Goal: Find specific page/section: Find specific page/section

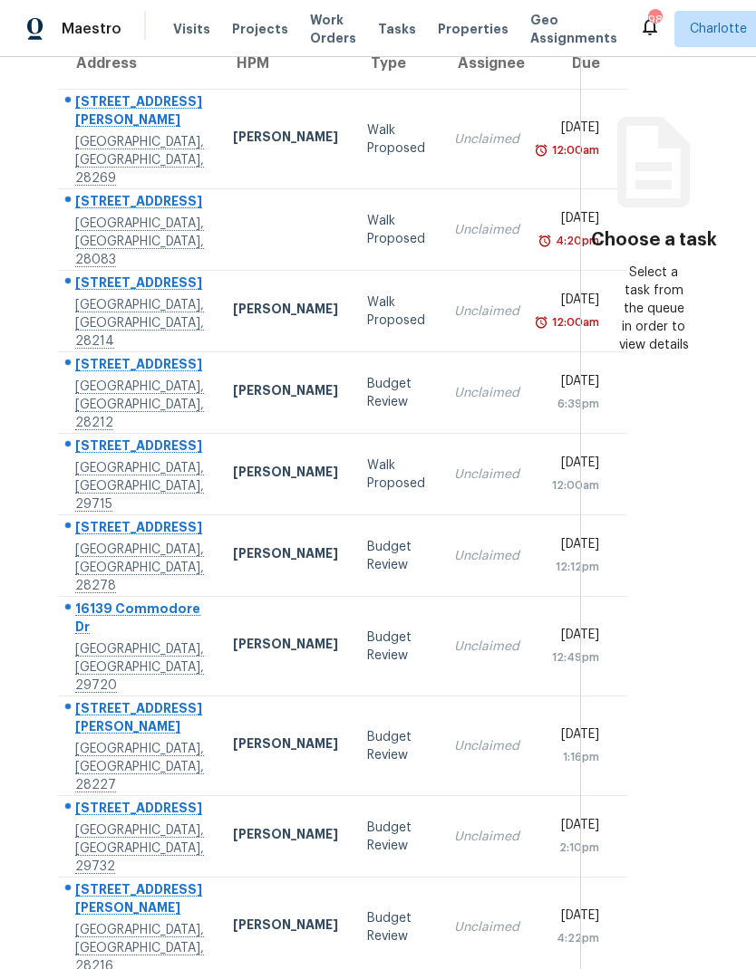
scroll to position [72, 0]
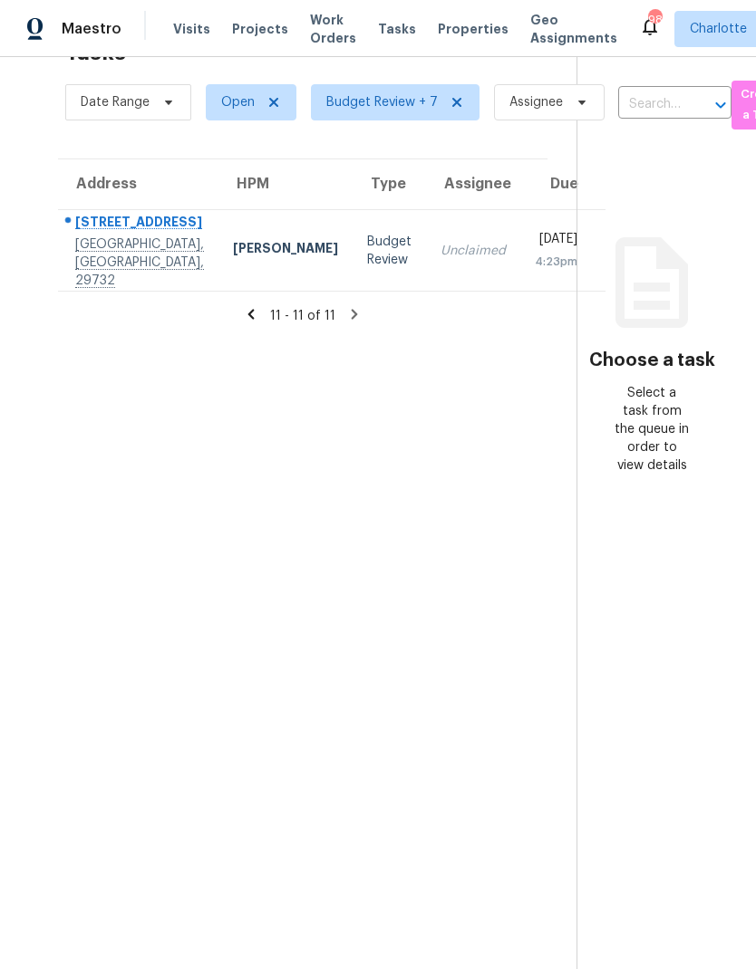
click at [254, 309] on icon at bounding box center [251, 314] width 6 height 10
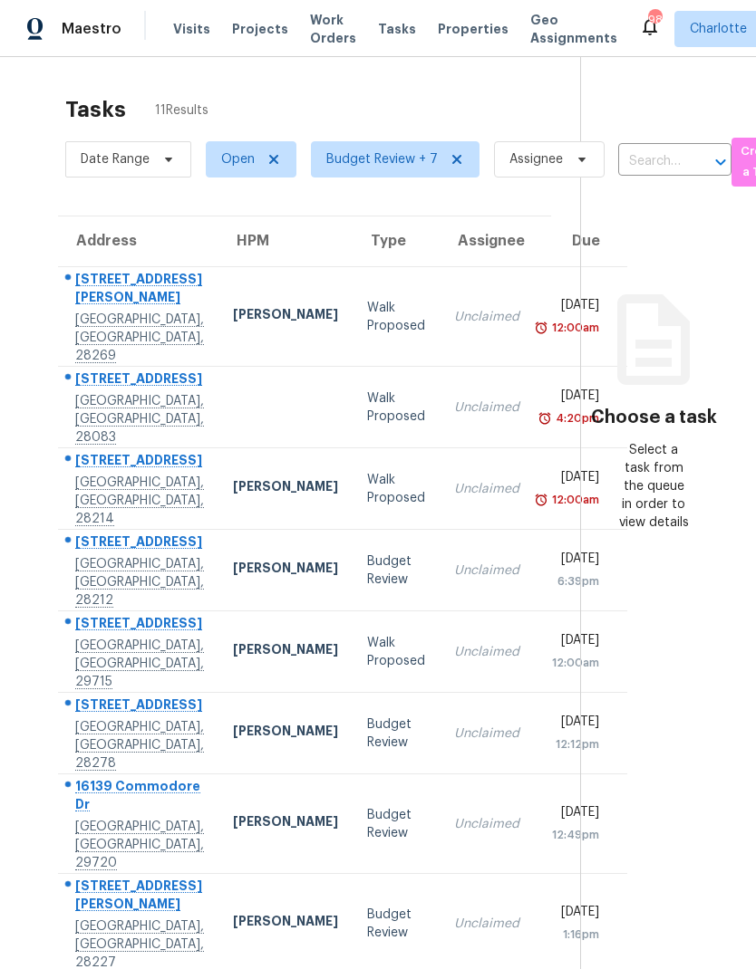
scroll to position [0, 0]
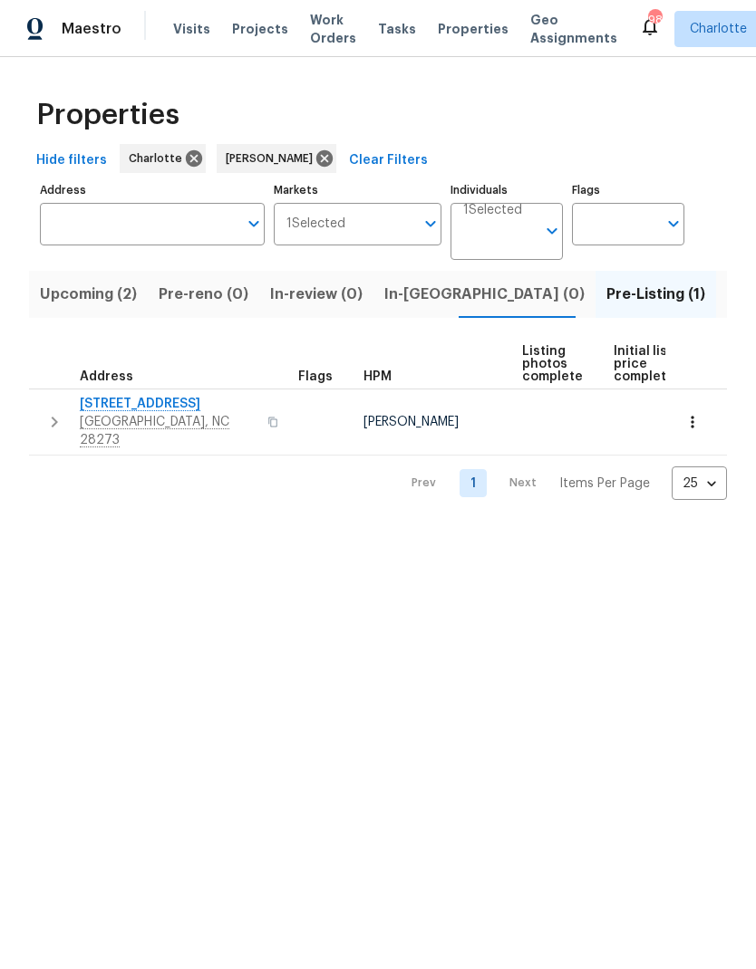
click at [159, 397] on span "2222 Merimac Dr" at bounding box center [168, 404] width 177 height 18
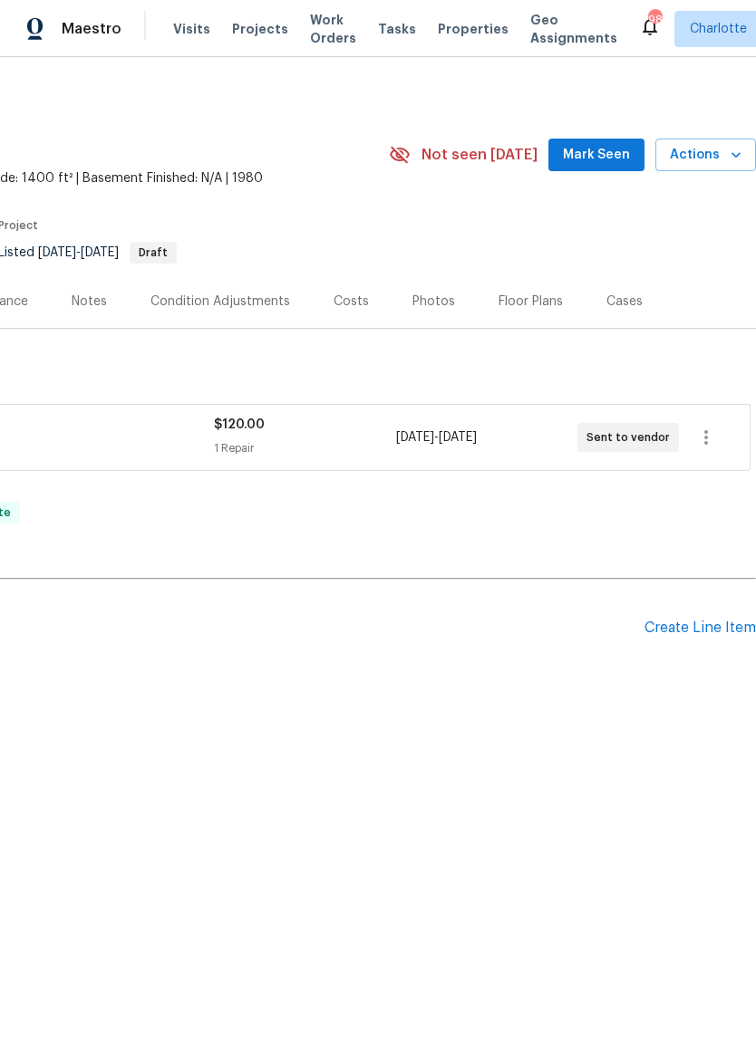
scroll to position [0, 268]
click at [423, 301] on div "Photos" at bounding box center [433, 302] width 43 height 18
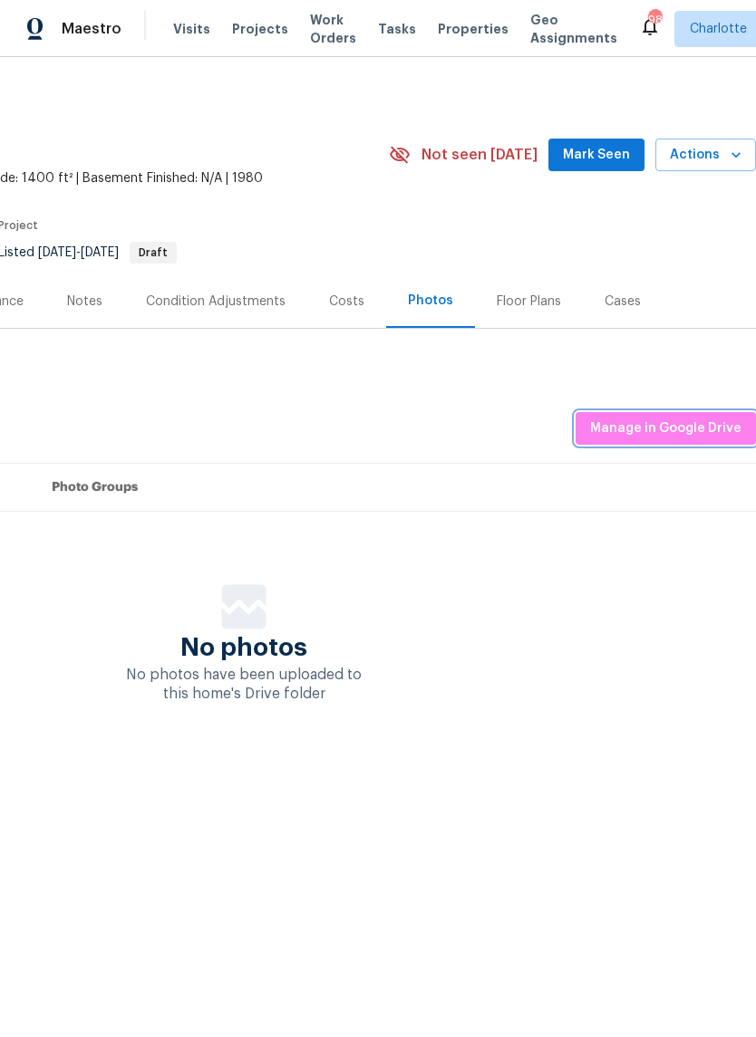
click at [665, 436] on span "Manage in Google Drive" at bounding box center [665, 429] width 151 height 23
